Goal: Task Accomplishment & Management: Use online tool/utility

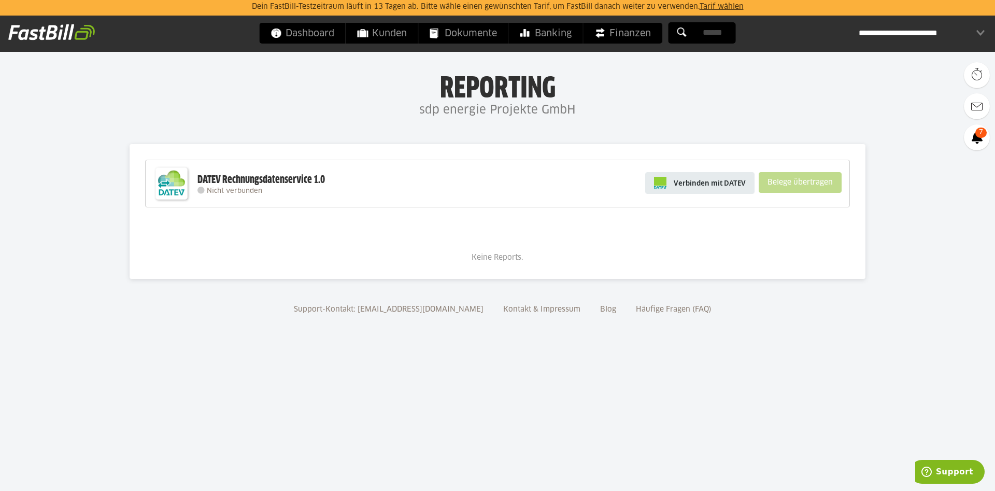
click at [727, 177] on link "Verbinden mit DATEV" at bounding box center [699, 183] width 109 height 22
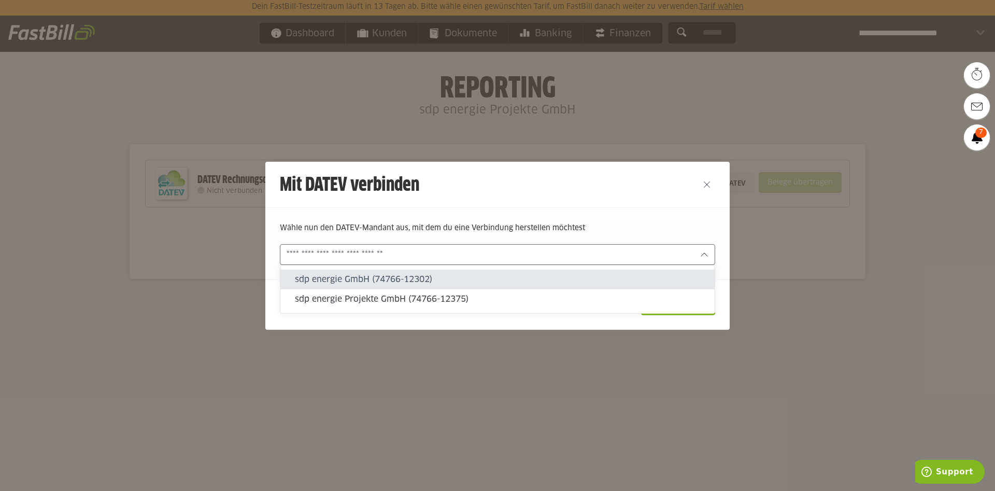
click at [316, 256] on input "text" at bounding box center [490, 254] width 407 height 11
click at [356, 294] on slot "sdp energie Projekte GmbH (74766-12375)" at bounding box center [501, 298] width 412 height 11
type input "**********"
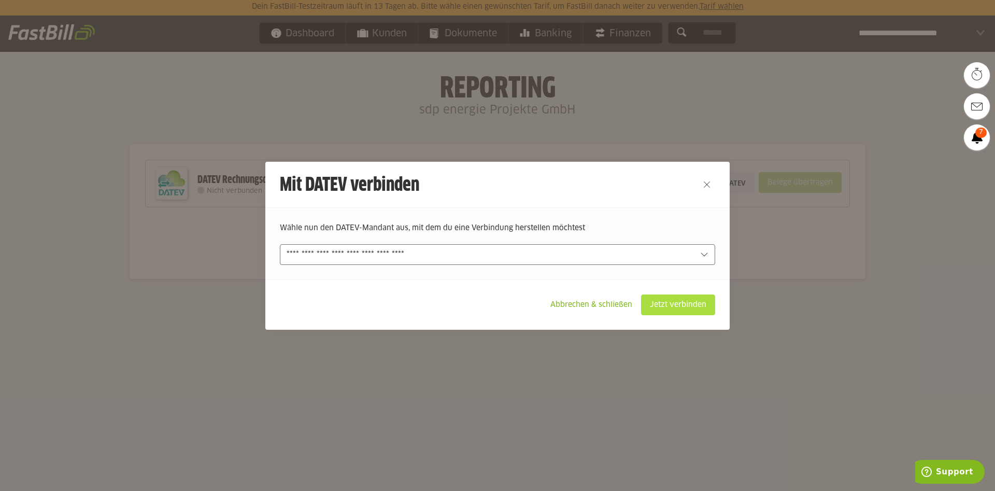
click at [670, 305] on slot "Jetzt verbinden" at bounding box center [678, 305] width 73 height 20
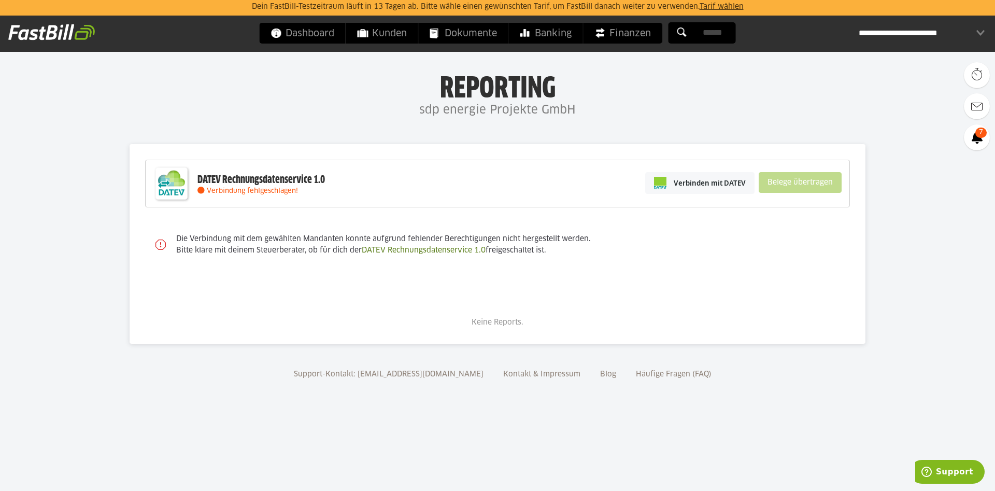
click at [269, 189] on span "Verbindung fehlgeschlagen!" at bounding box center [252, 191] width 91 height 7
click at [277, 201] on div "DATEV Rechnungsdatenservice 1.0 Verbindung fehlgeschlagen! Verbinden mit DATEV …" at bounding box center [497, 184] width 705 height 48
click at [467, 33] on span "Dokumente" at bounding box center [463, 33] width 67 height 21
